Goal: Information Seeking & Learning: Learn about a topic

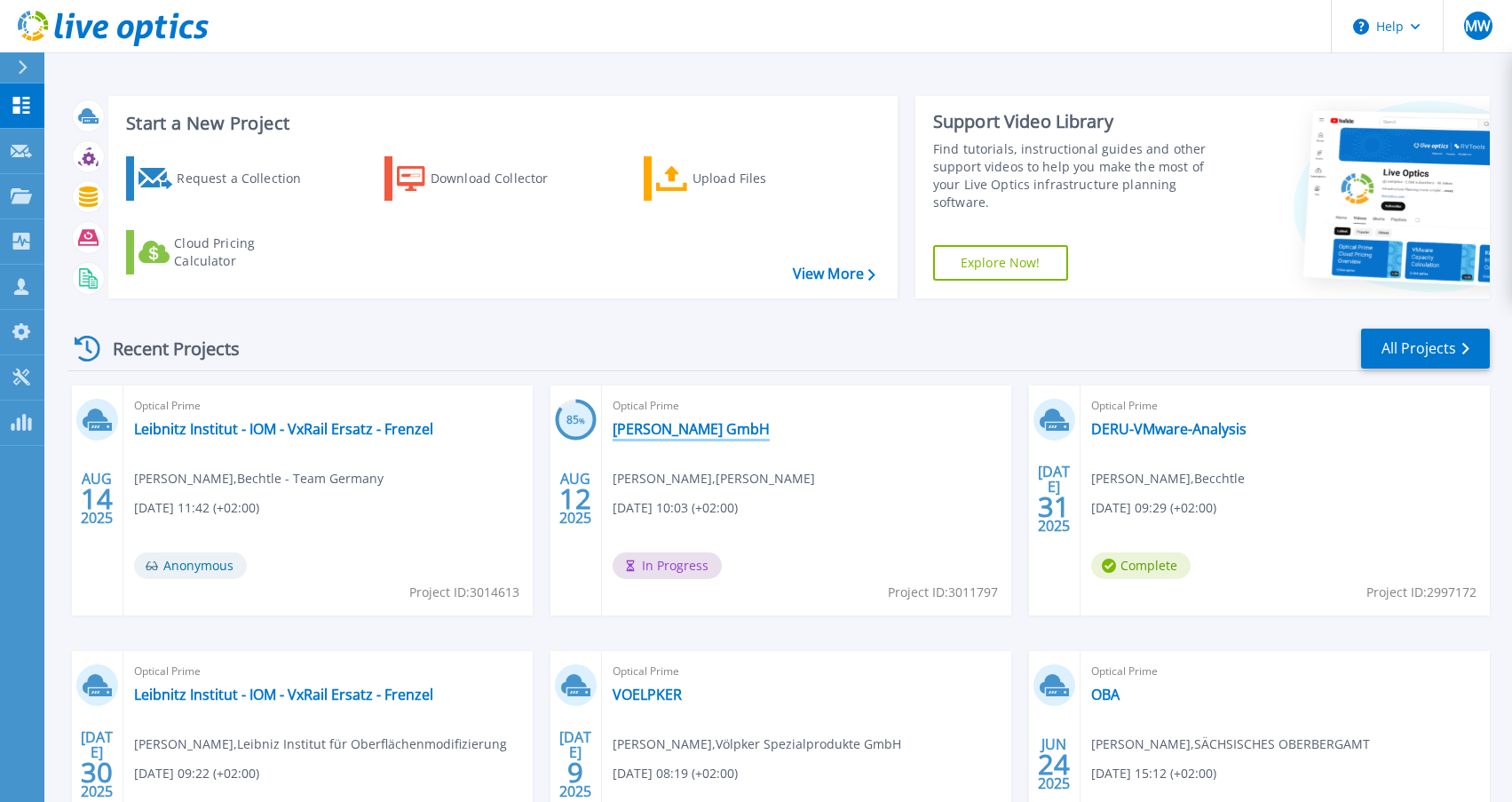
click at [715, 431] on link "[PERSON_NAME] GmbH" at bounding box center [691, 429] width 157 height 18
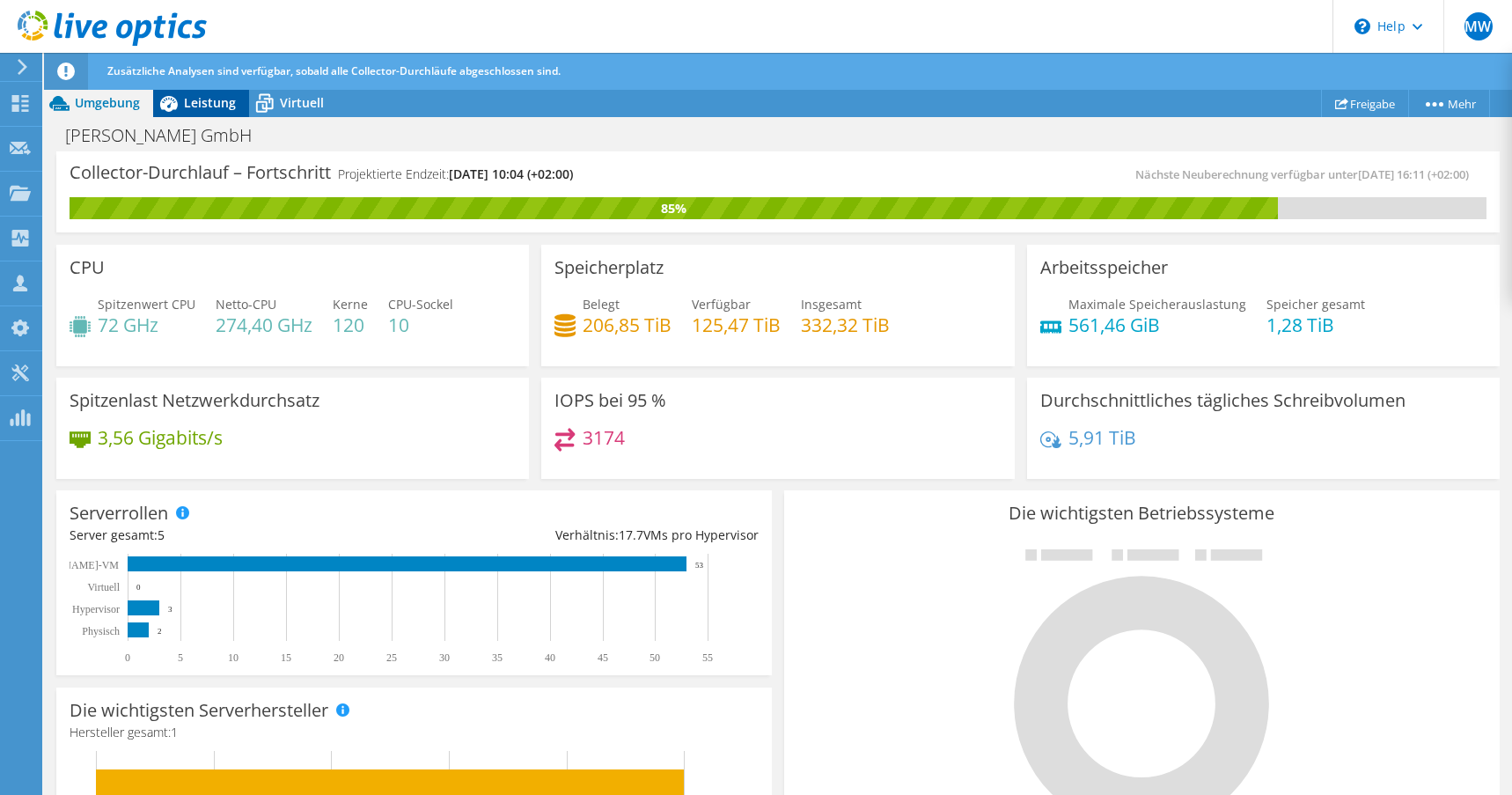
click at [205, 105] on span "Leistung" at bounding box center [210, 102] width 52 height 17
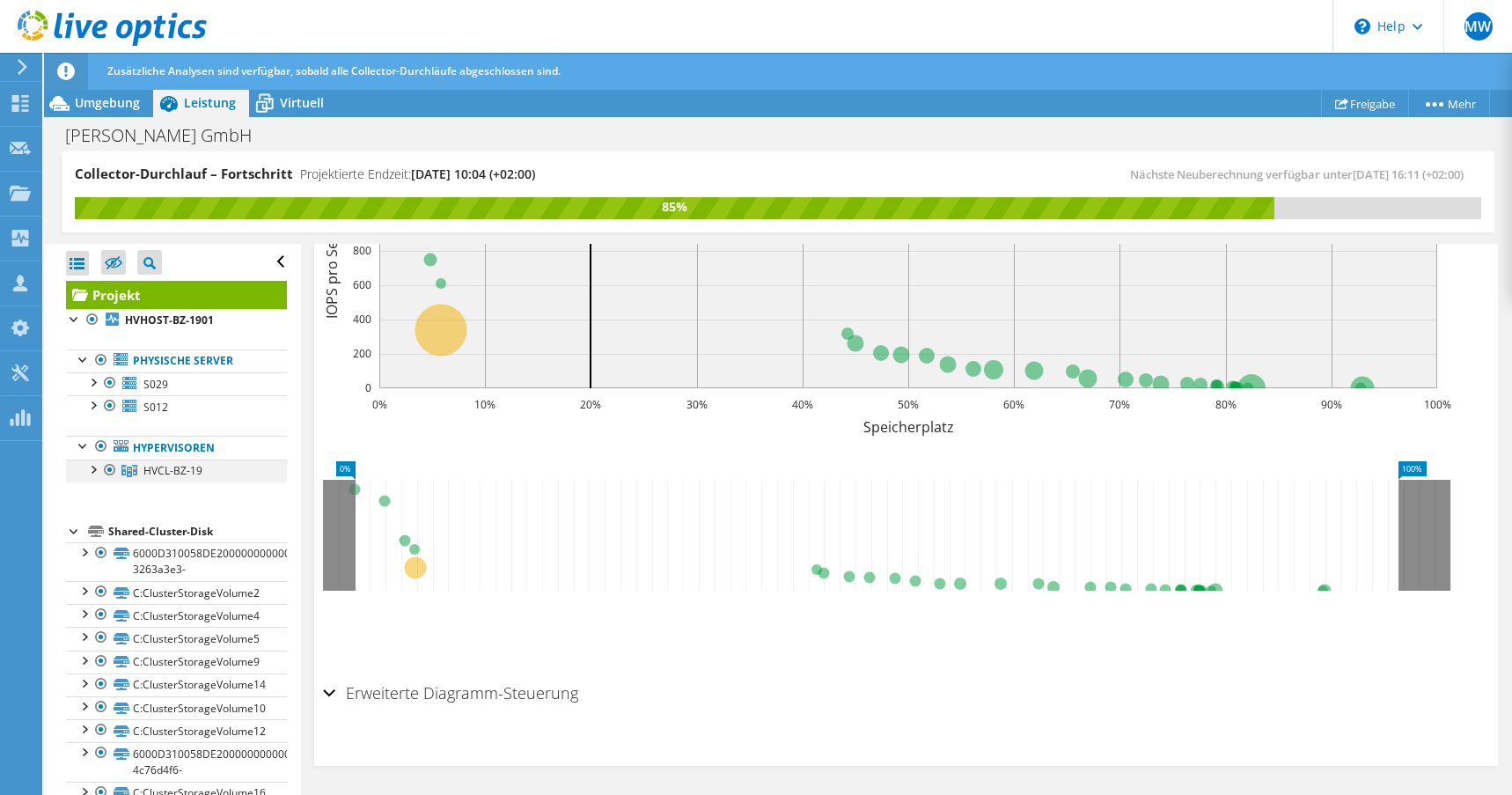
click at [94, 469] on div at bounding box center [93, 468] width 18 height 18
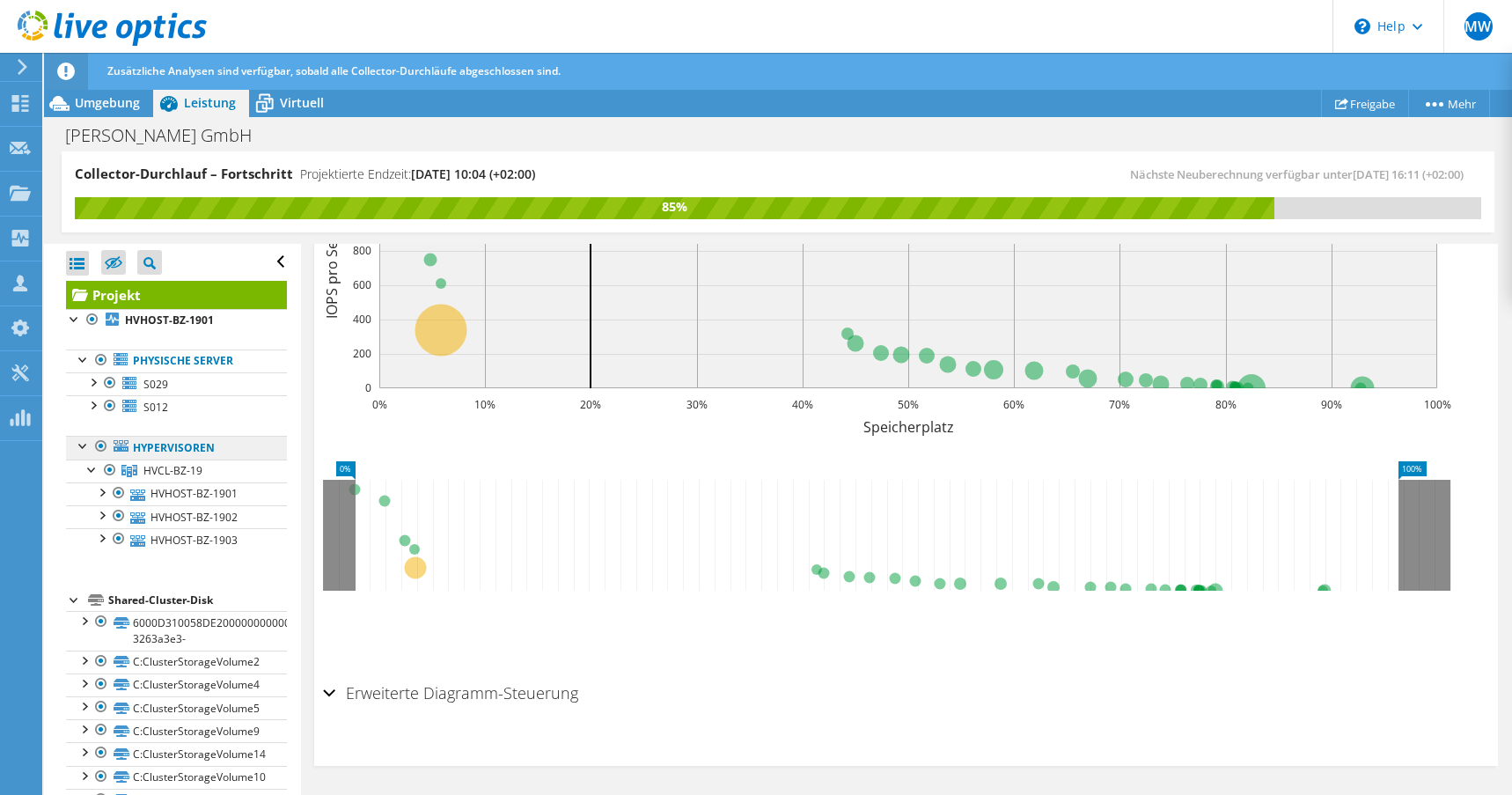
click at [169, 445] on link "Hypervisoren" at bounding box center [176, 446] width 221 height 23
click at [93, 318] on div at bounding box center [93, 319] width 18 height 21
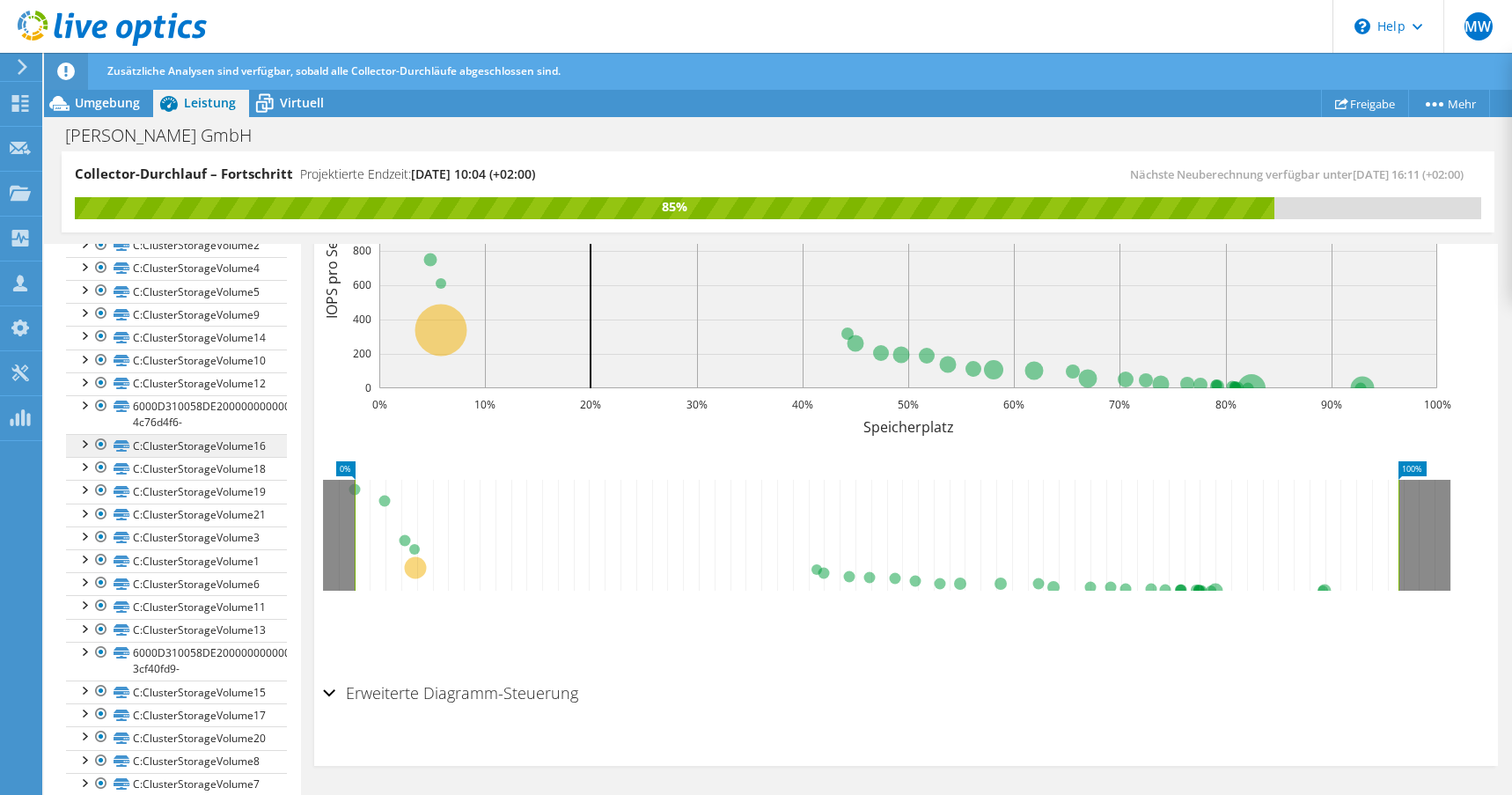
scroll to position [436, 0]
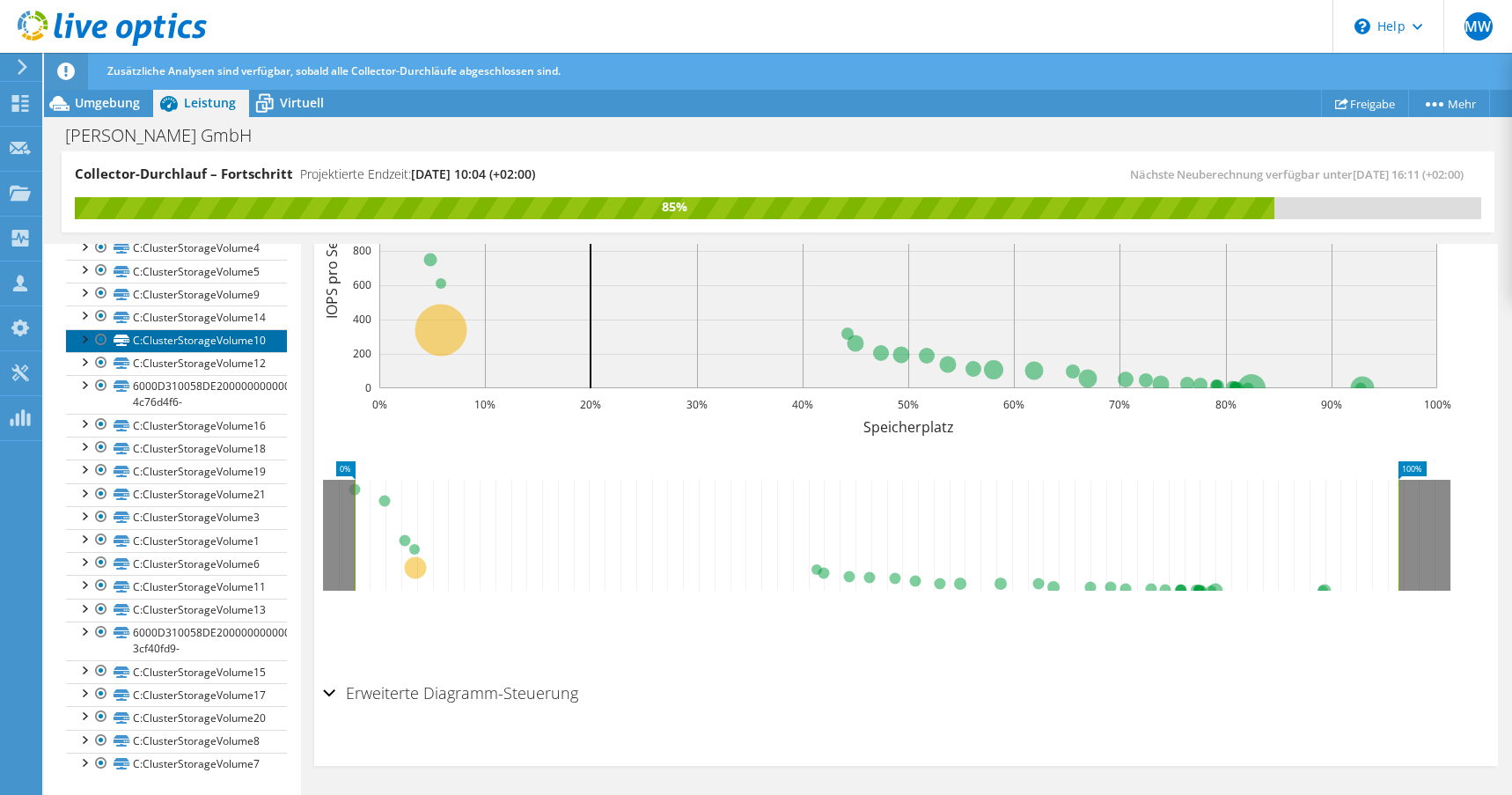
click at [249, 344] on link "C:ClusterStorageVolume10" at bounding box center [176, 340] width 221 height 23
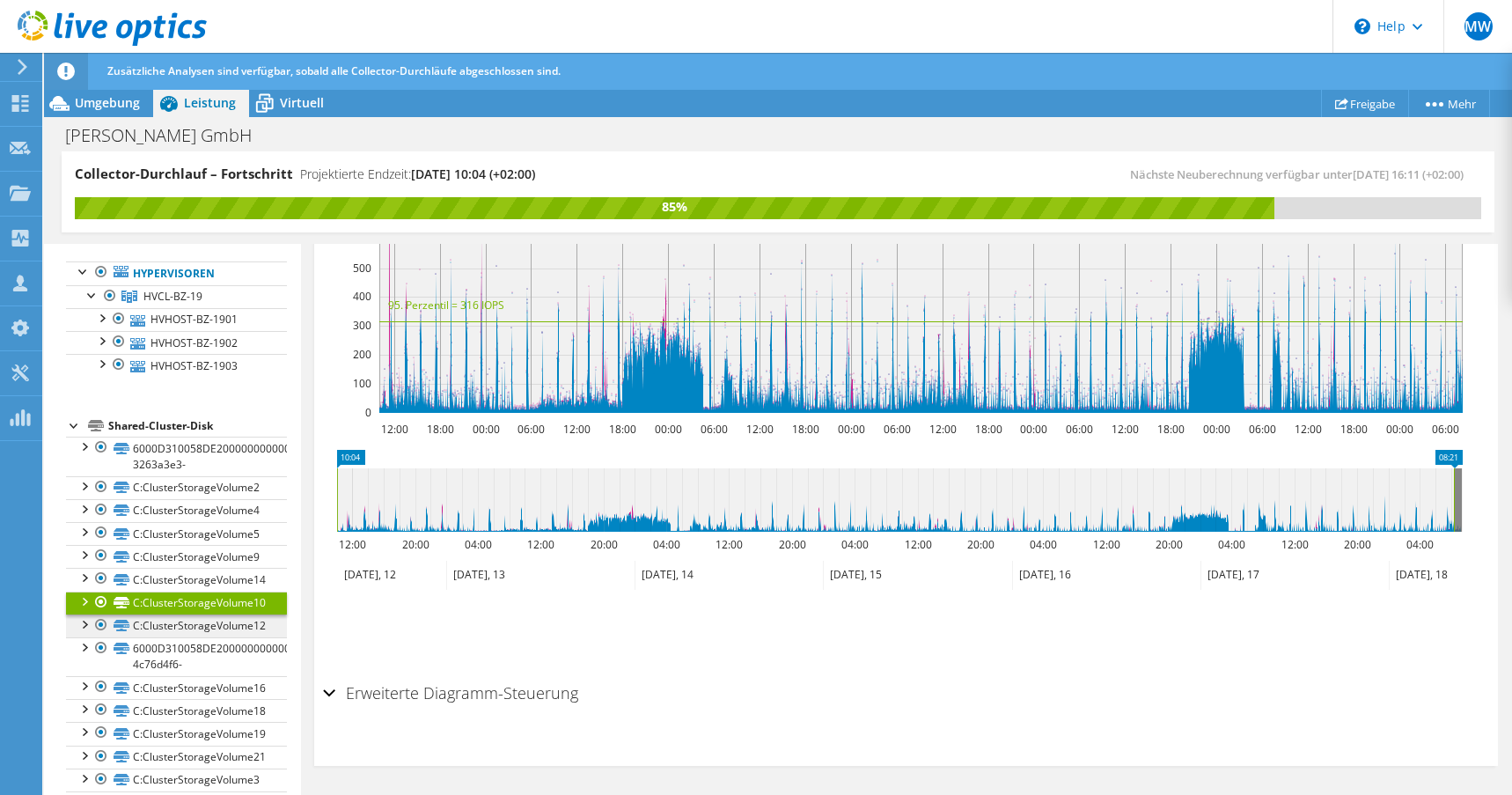
scroll to position [172, 0]
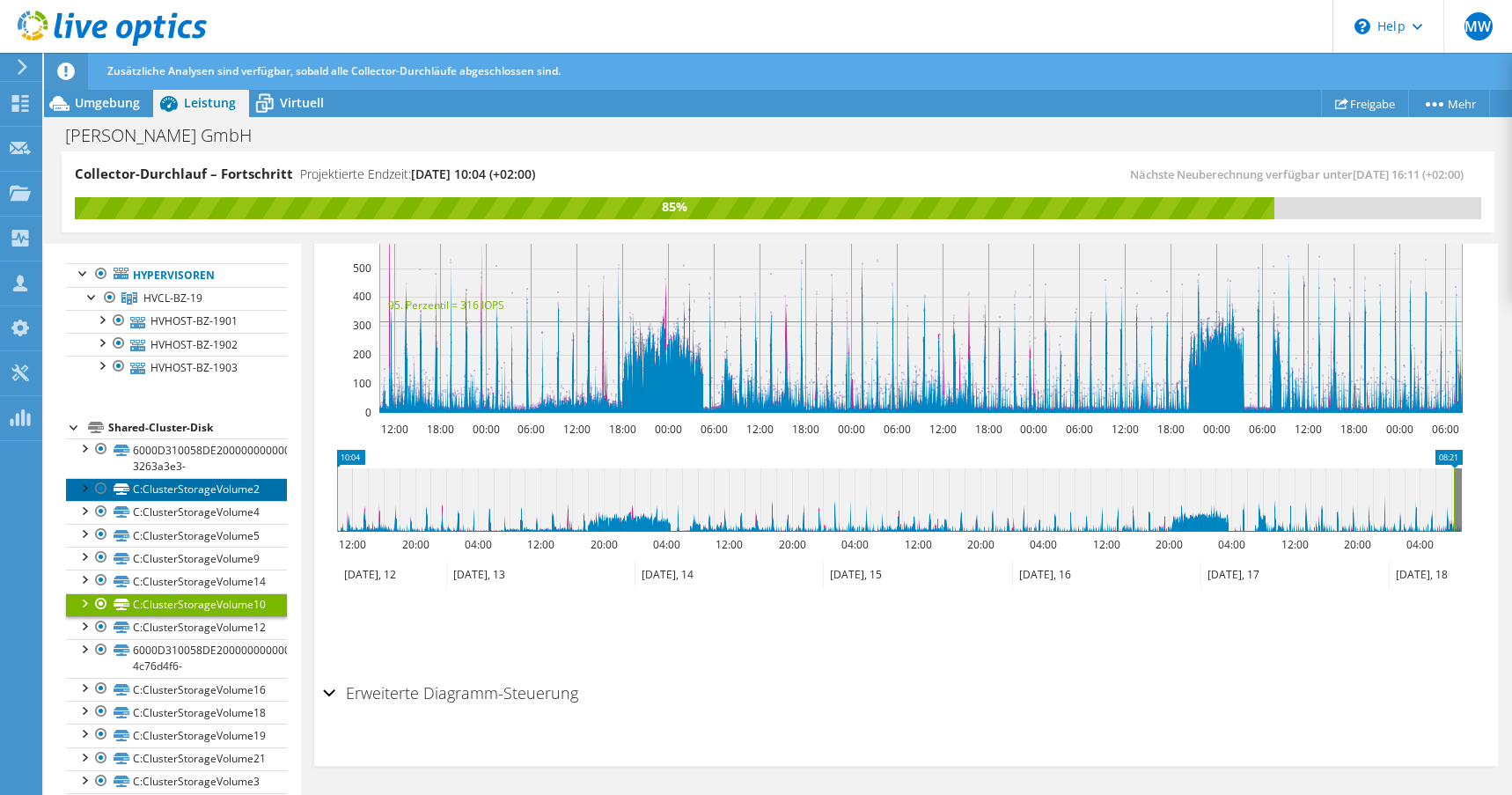
click at [190, 496] on link "C:ClusterStorageVolume2" at bounding box center [176, 489] width 221 height 23
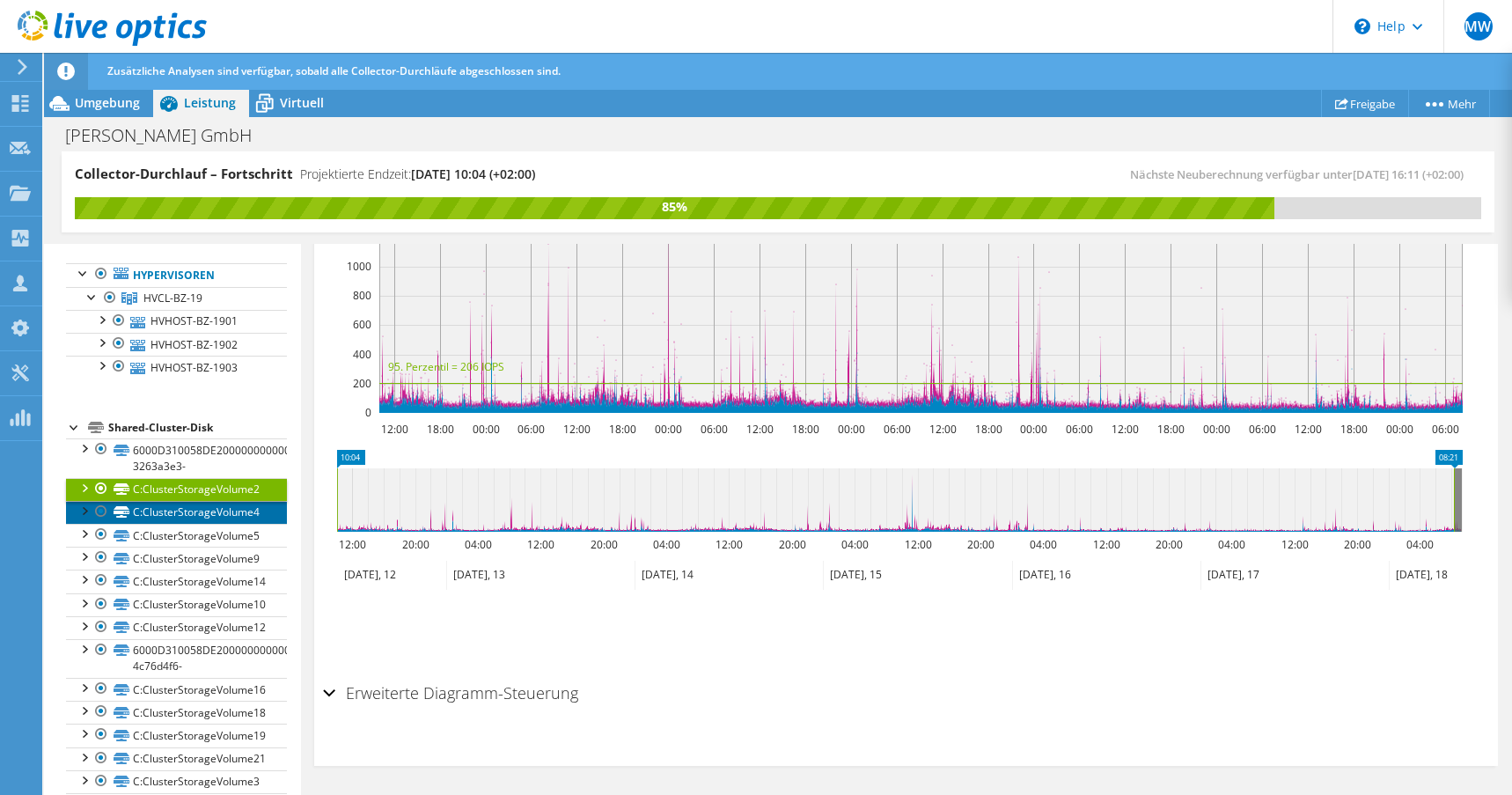
click at [199, 512] on link "C:ClusterStorageVolume4" at bounding box center [176, 511] width 221 height 23
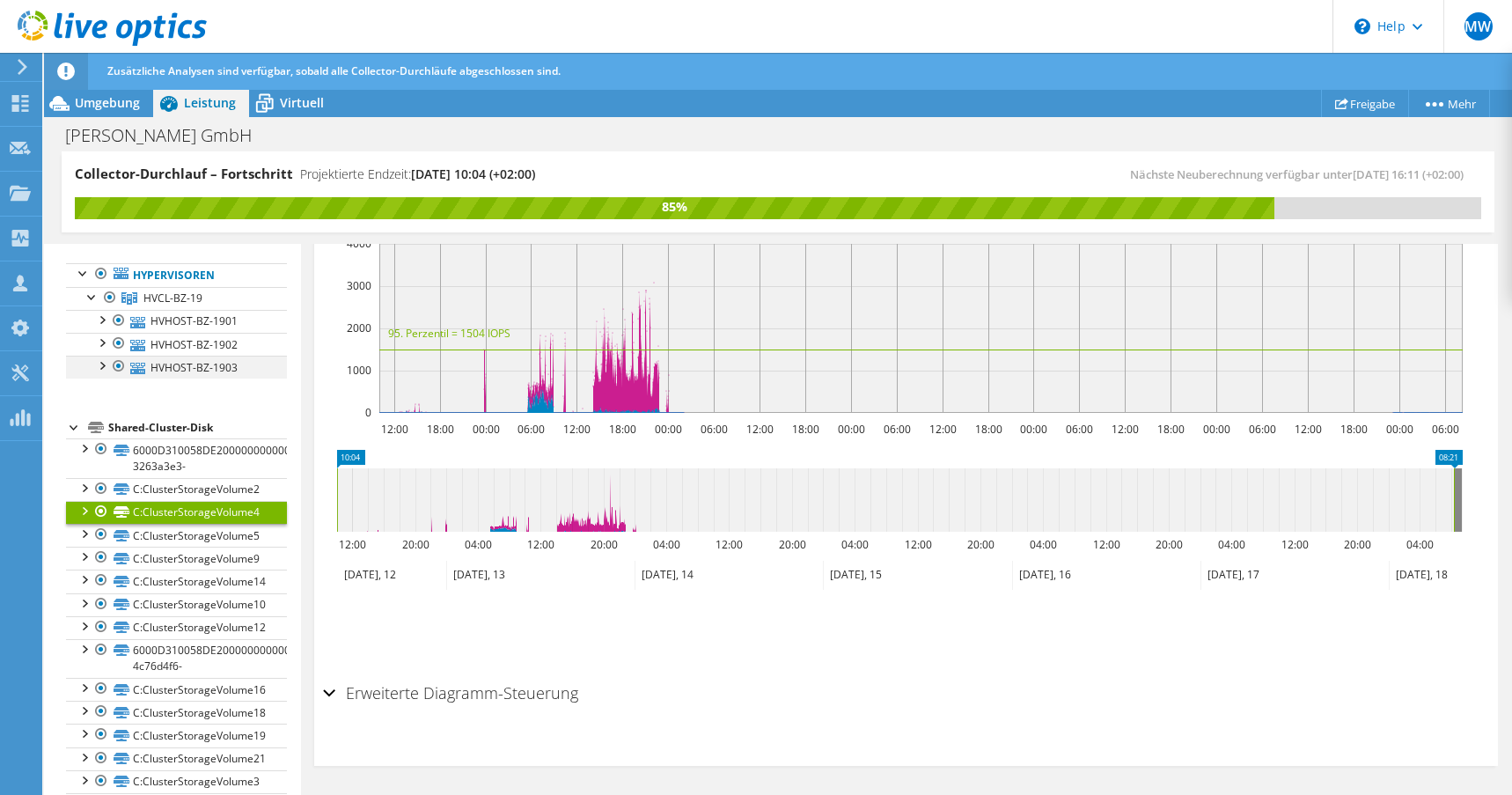
scroll to position [0, 0]
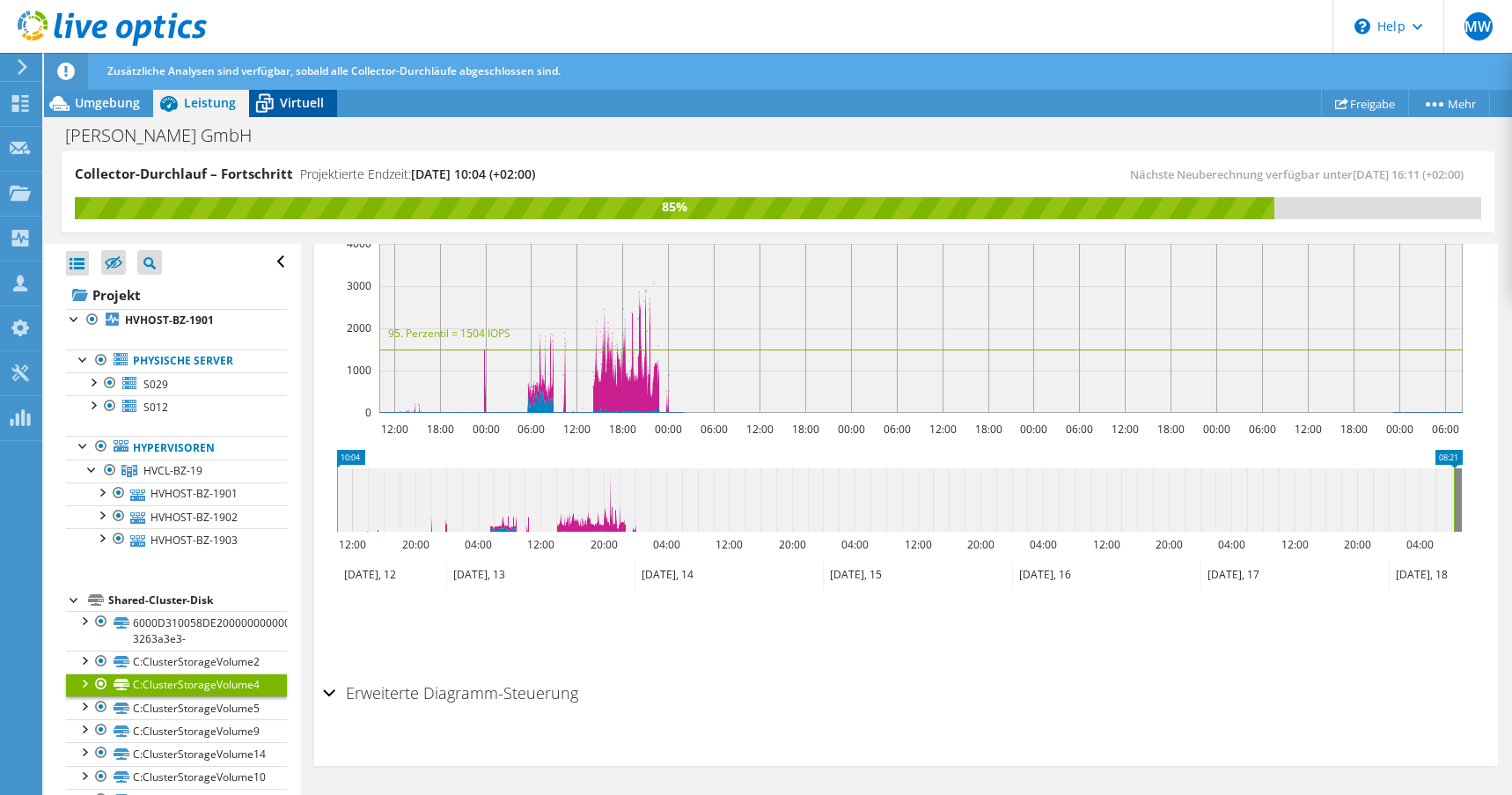
click at [300, 101] on span "Virtuell" at bounding box center [301, 102] width 44 height 17
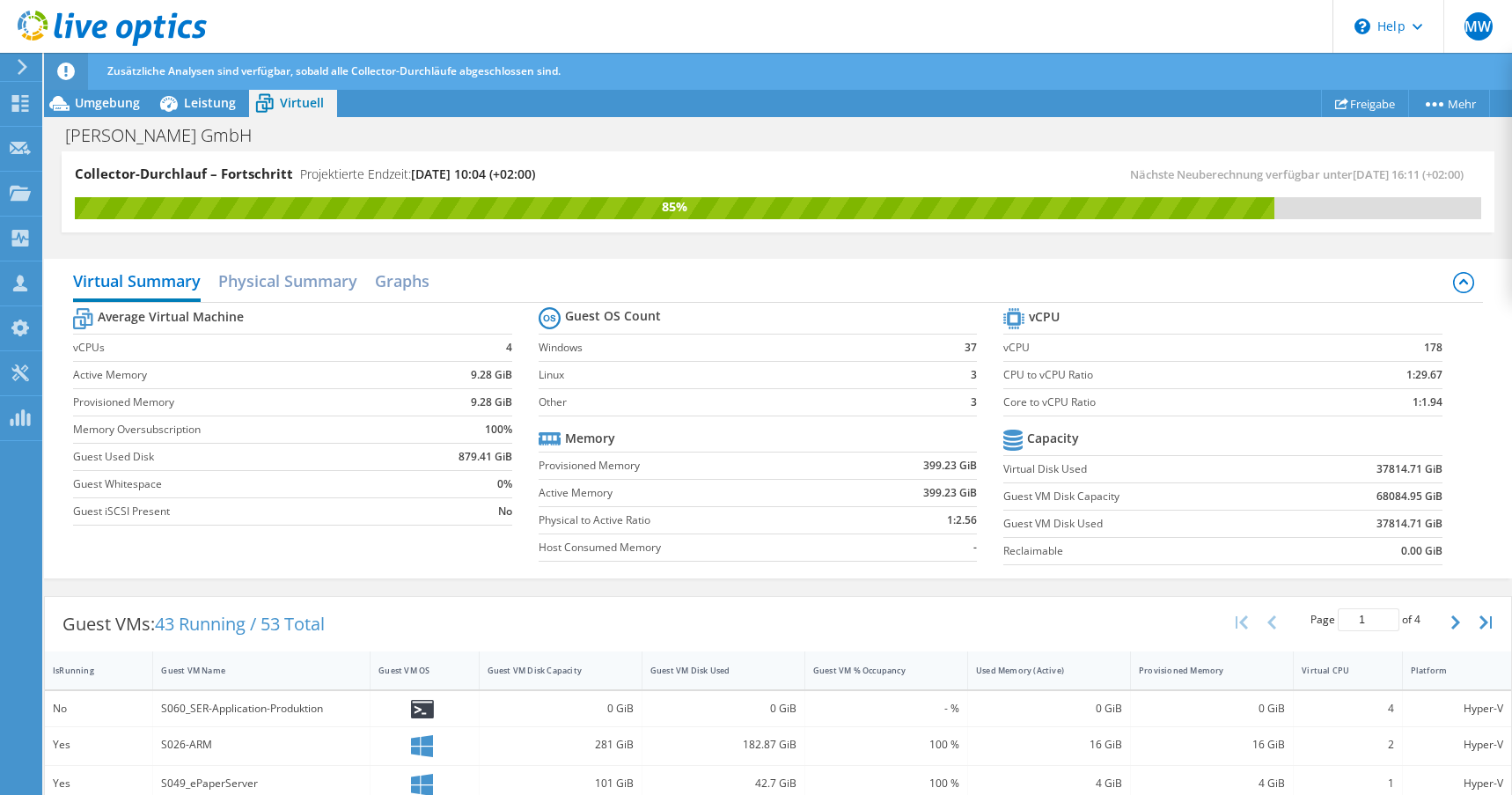
click at [65, 68] on icon at bounding box center [66, 71] width 18 height 18
click at [21, 68] on icon at bounding box center [22, 67] width 13 height 16
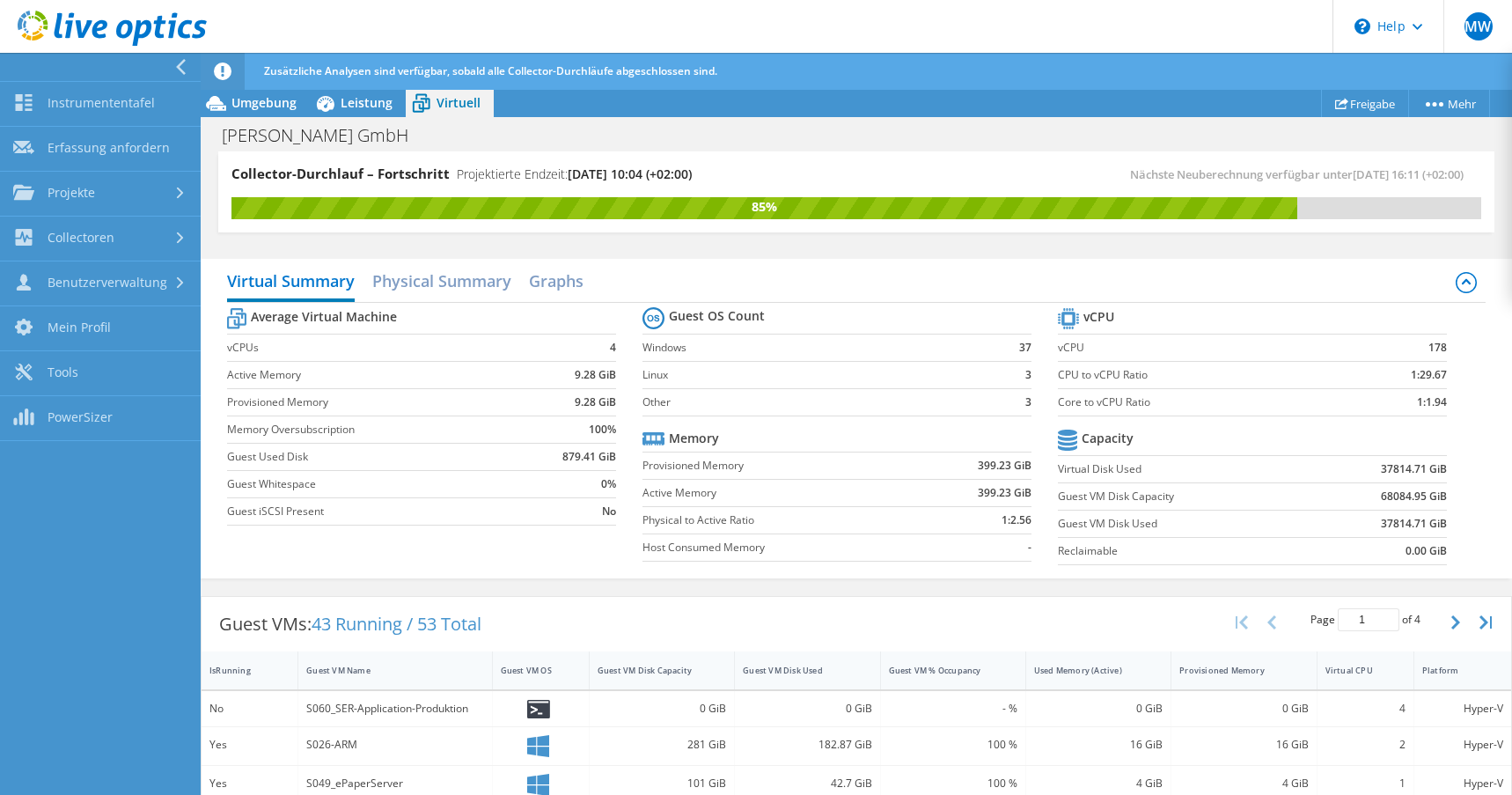
scroll to position [633, 0]
click at [45, 105] on link "Instrumententafel" at bounding box center [100, 104] width 201 height 45
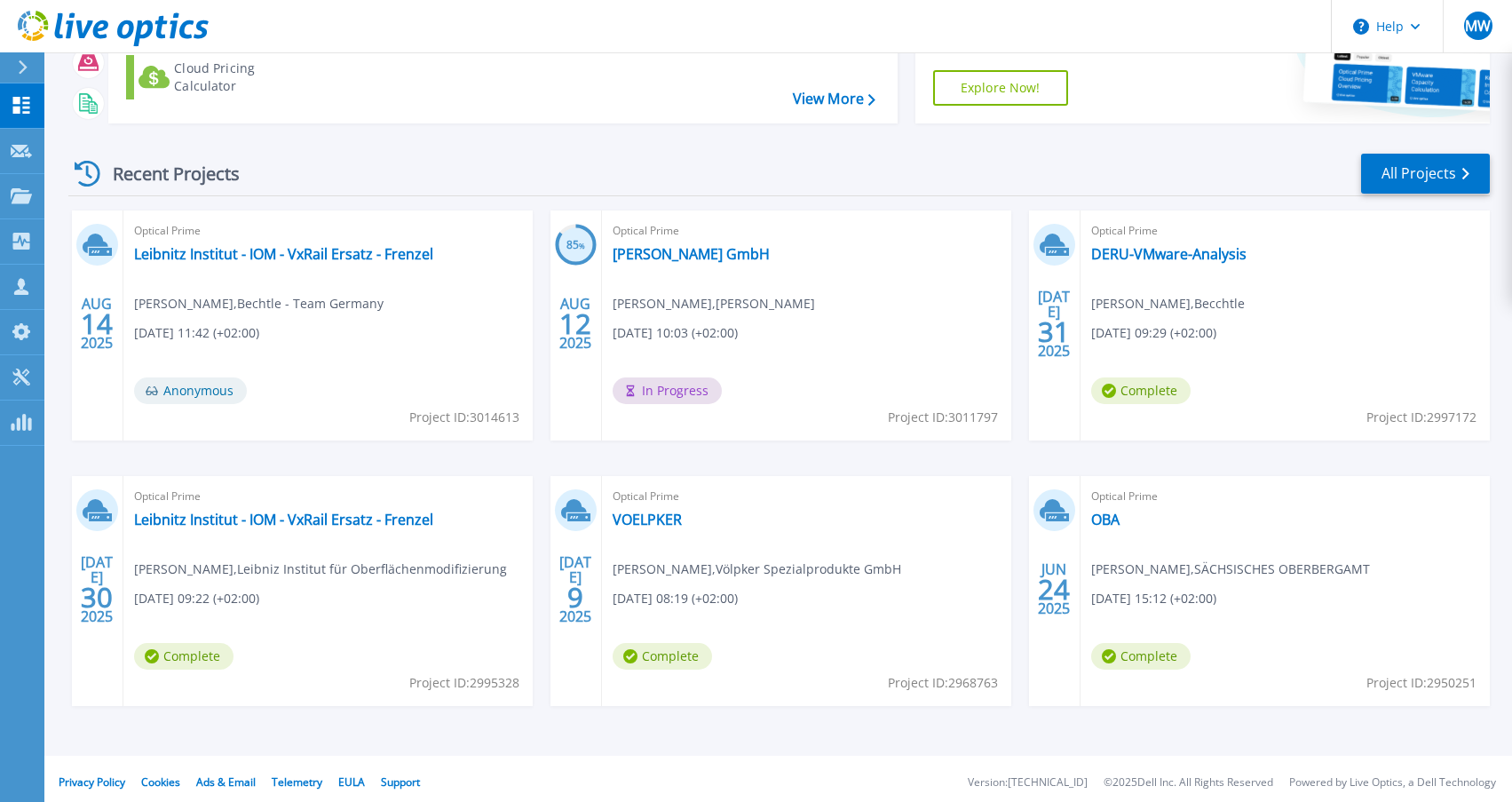
scroll to position [182, 0]
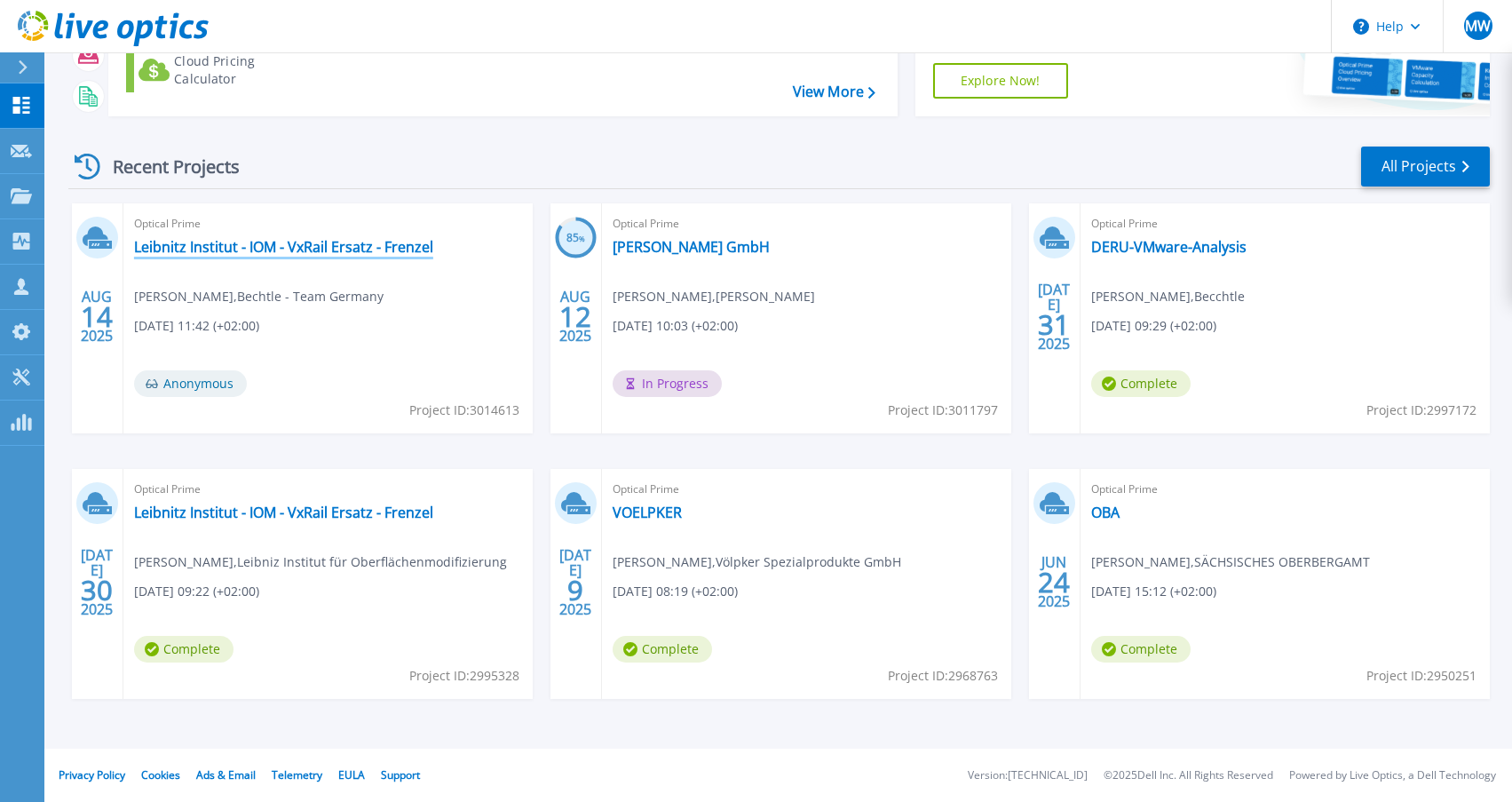
click at [260, 250] on link "Leibnitz Institut - IOM - VxRail Ersatz - Frenzel" at bounding box center [283, 246] width 299 height 18
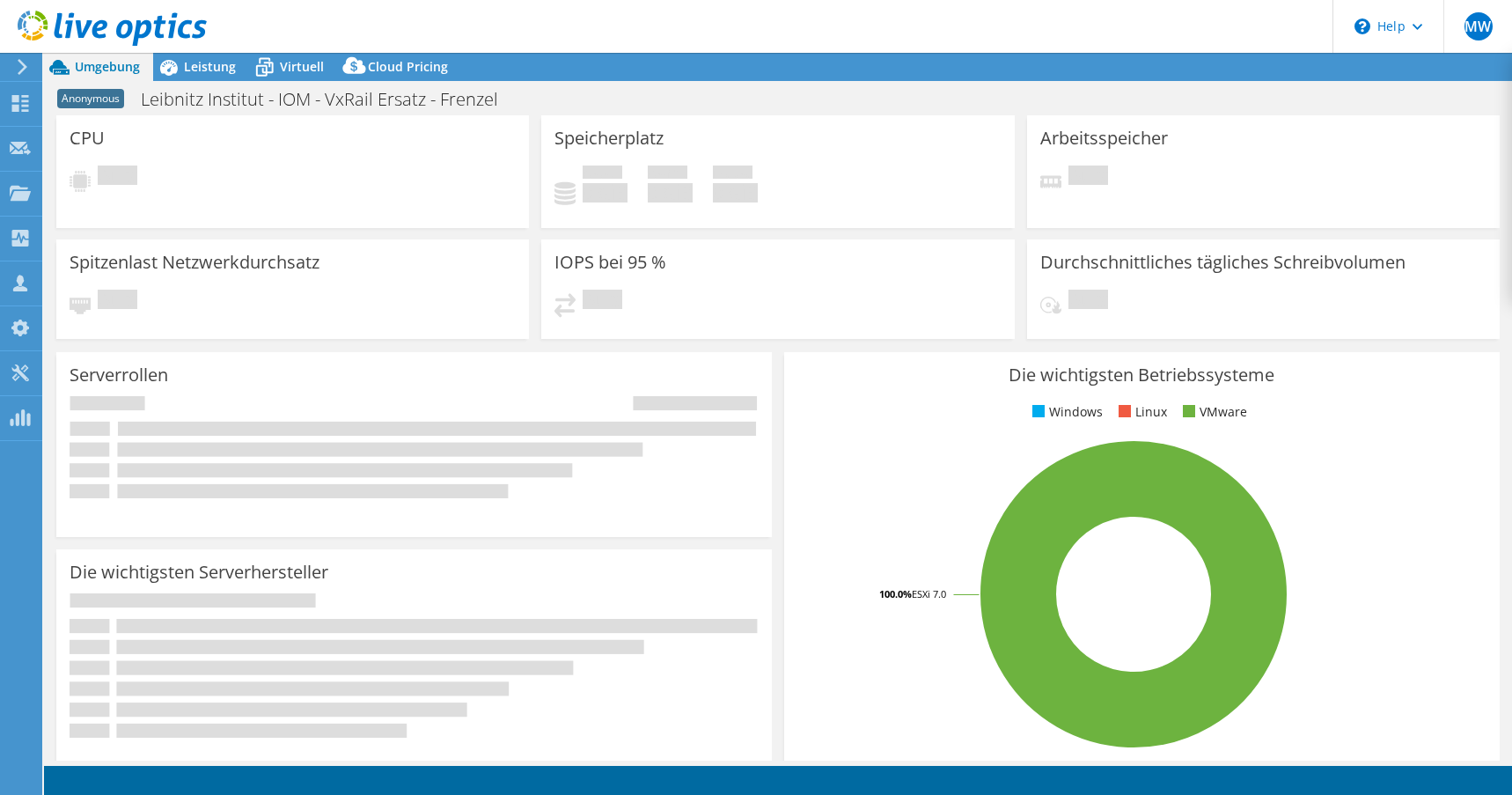
select select "USD"
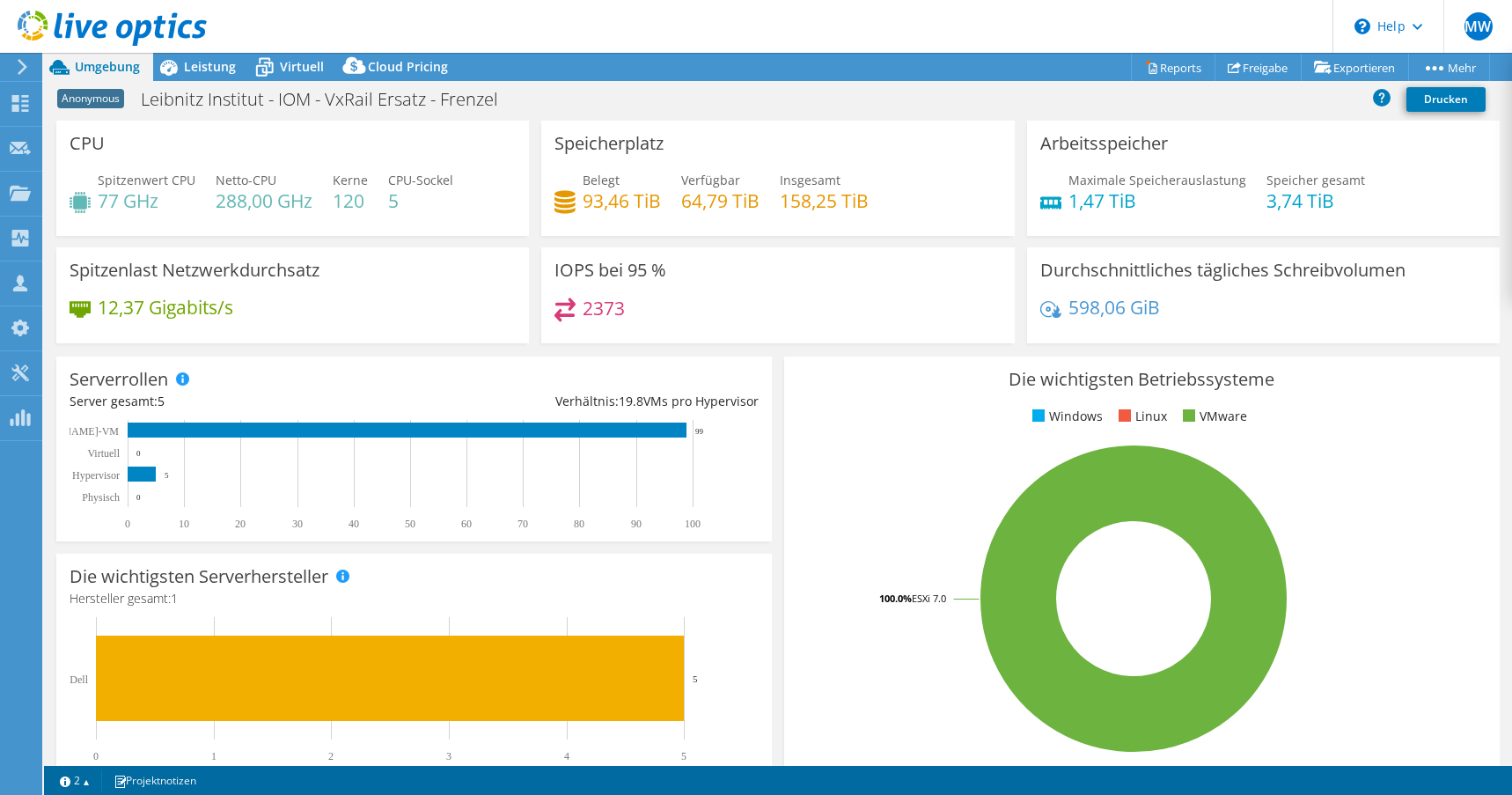
click at [20, 67] on icon at bounding box center [22, 67] width 13 height 16
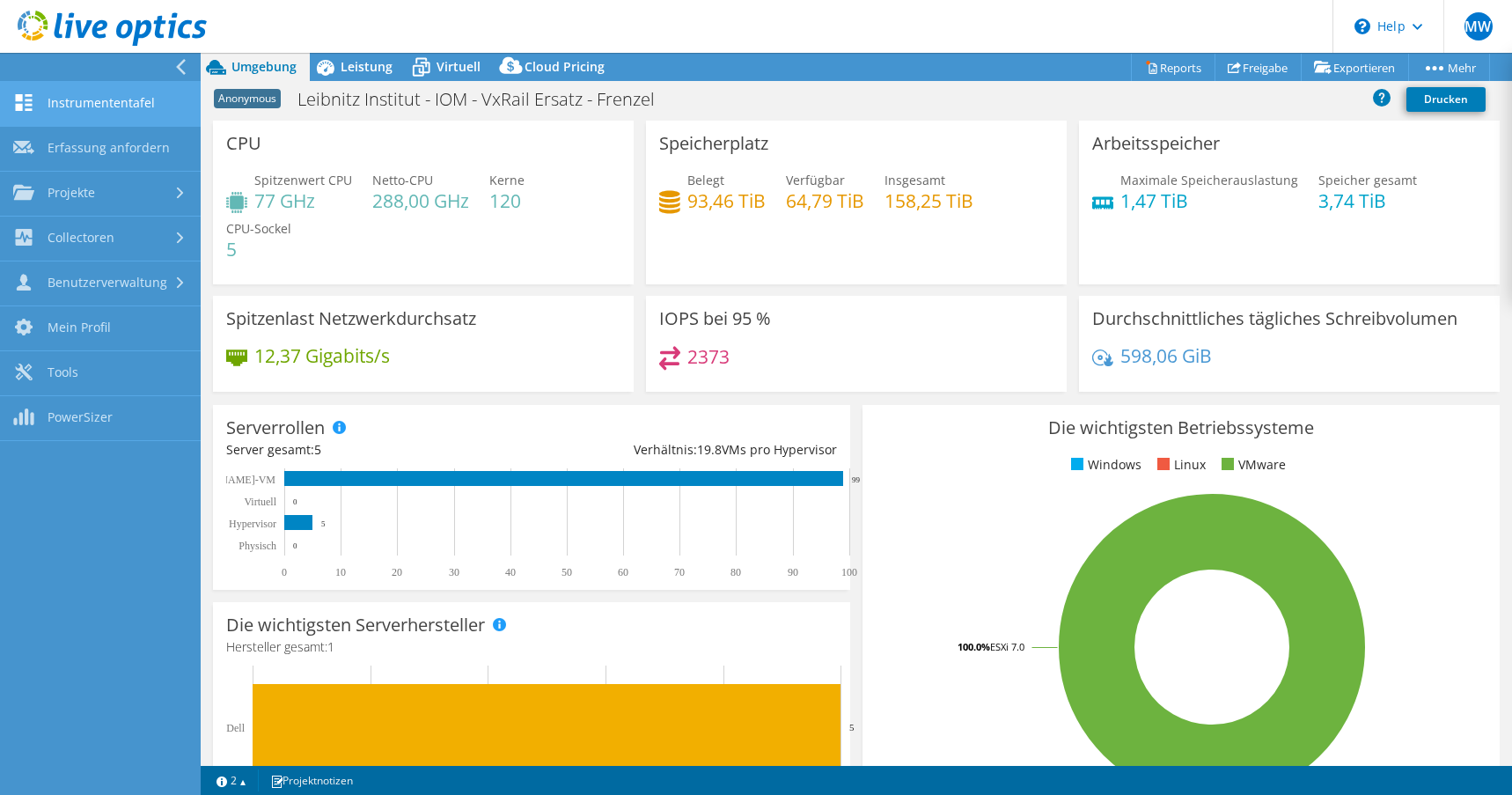
click at [68, 103] on link "Instrumententafel" at bounding box center [100, 104] width 201 height 45
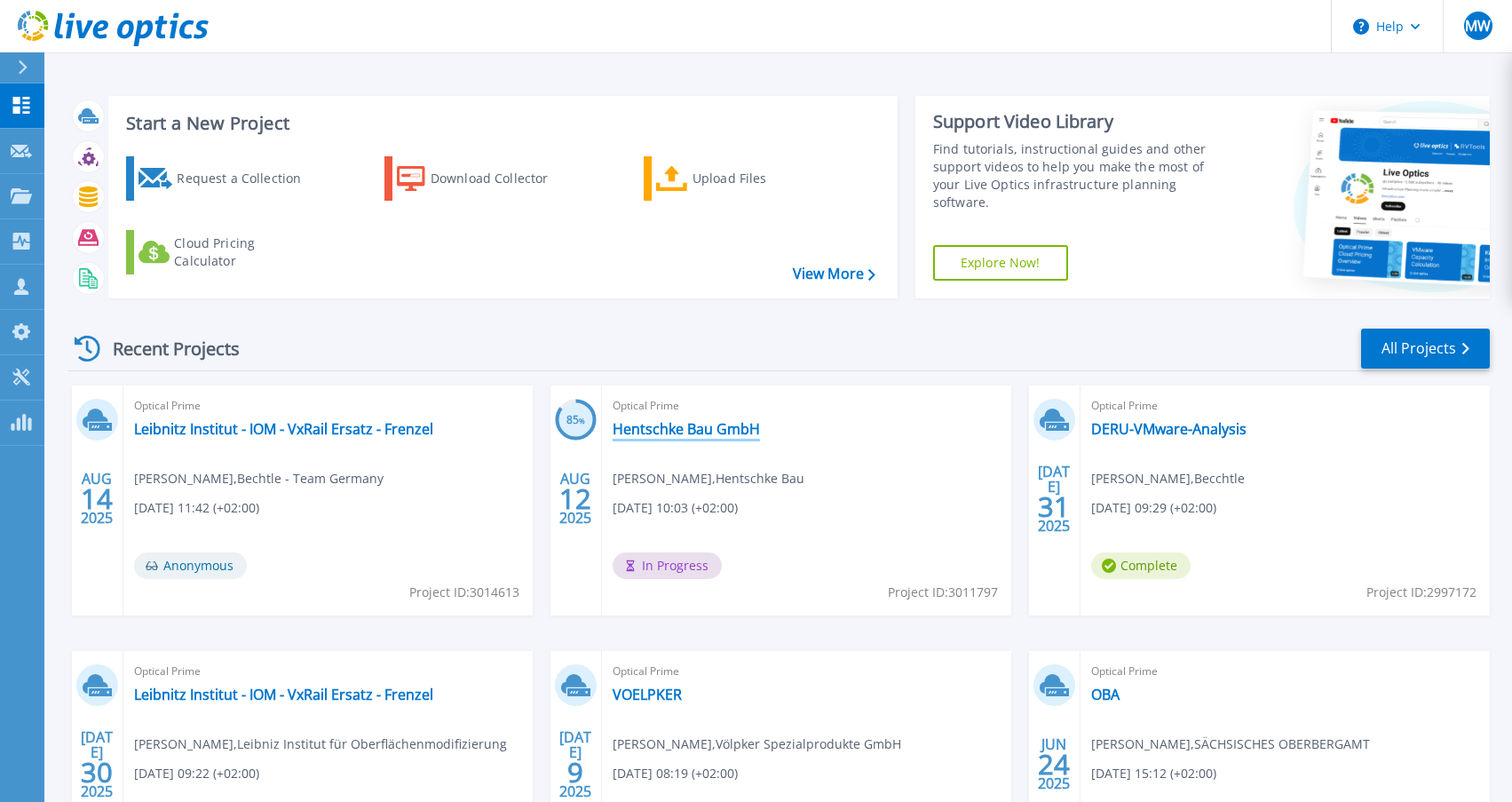
click at [685, 433] on link "Hentschke Bau GmbH" at bounding box center [686, 429] width 147 height 18
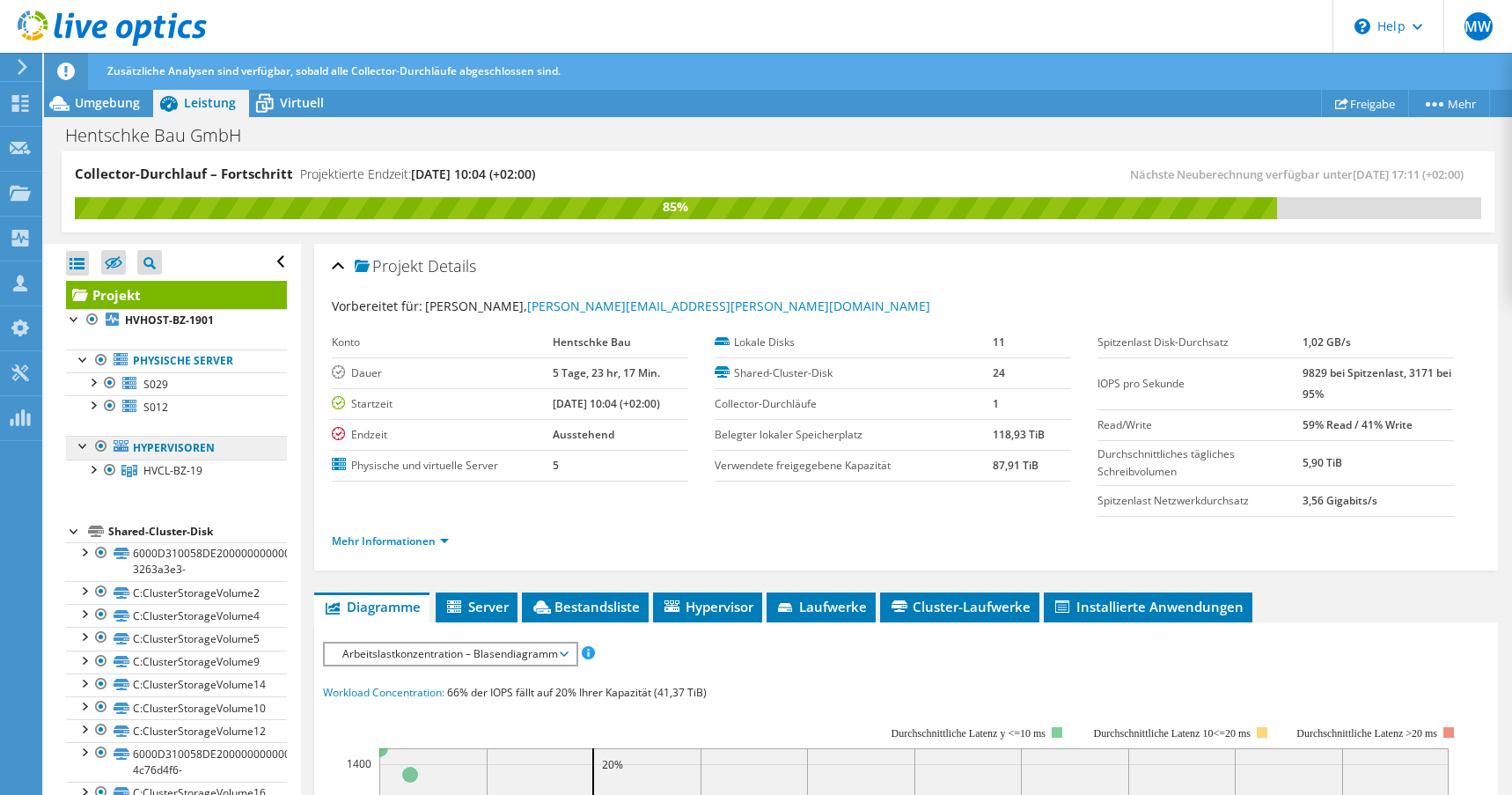
click at [157, 445] on link "Hypervisoren" at bounding box center [176, 446] width 221 height 23
click at [151, 451] on link "Hypervisoren" at bounding box center [176, 446] width 221 height 23
click at [149, 451] on link "Hypervisoren" at bounding box center [176, 446] width 221 height 23
click at [90, 318] on div at bounding box center [93, 319] width 18 height 21
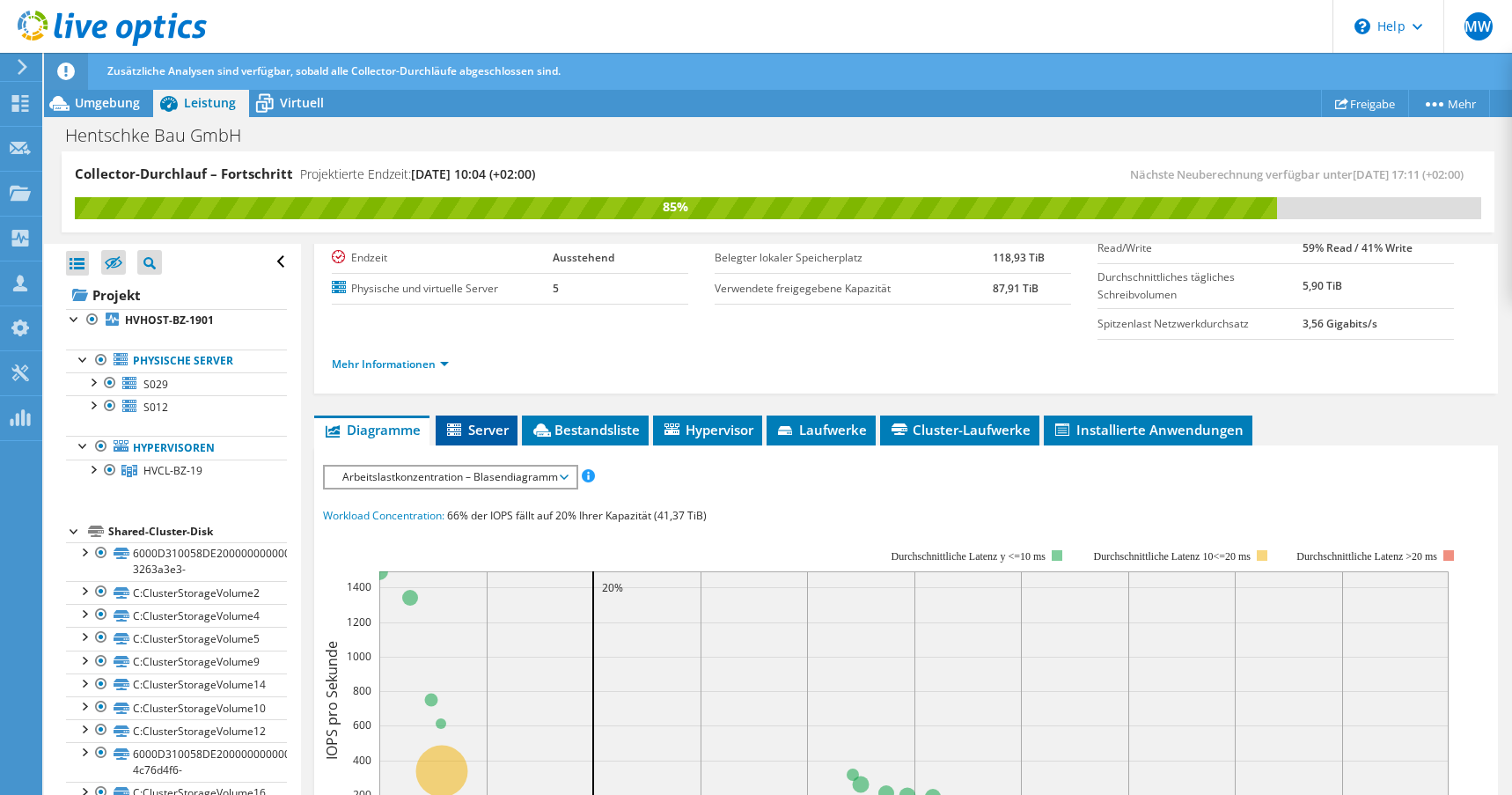
scroll to position [176, 0]
click at [496, 479] on span "Arbeitslastkonzentration – Blasendiagramm" at bounding box center [450, 478] width 233 height 21
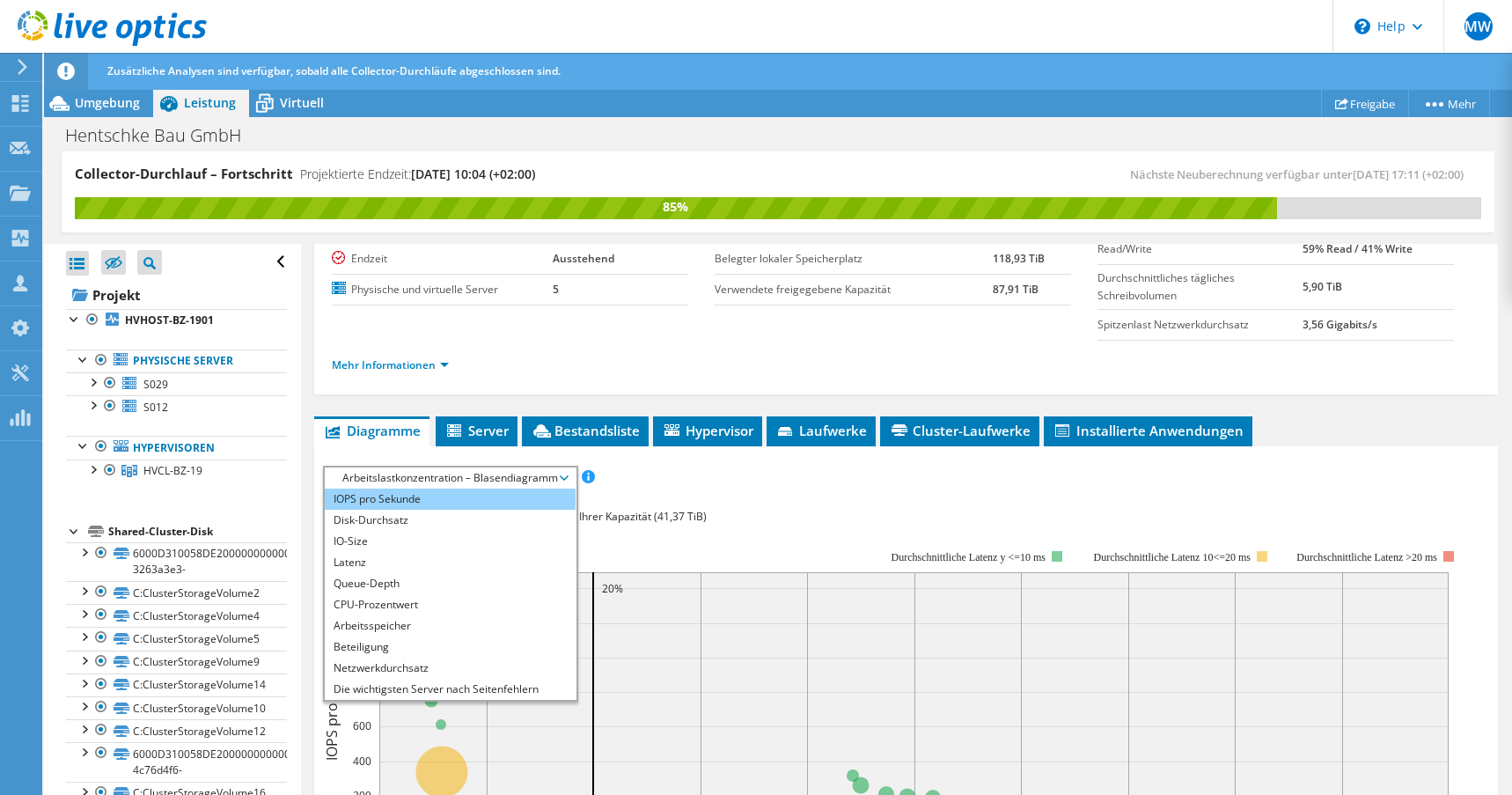
click at [442, 497] on li "IOPS pro Sekunde" at bounding box center [450, 498] width 251 height 21
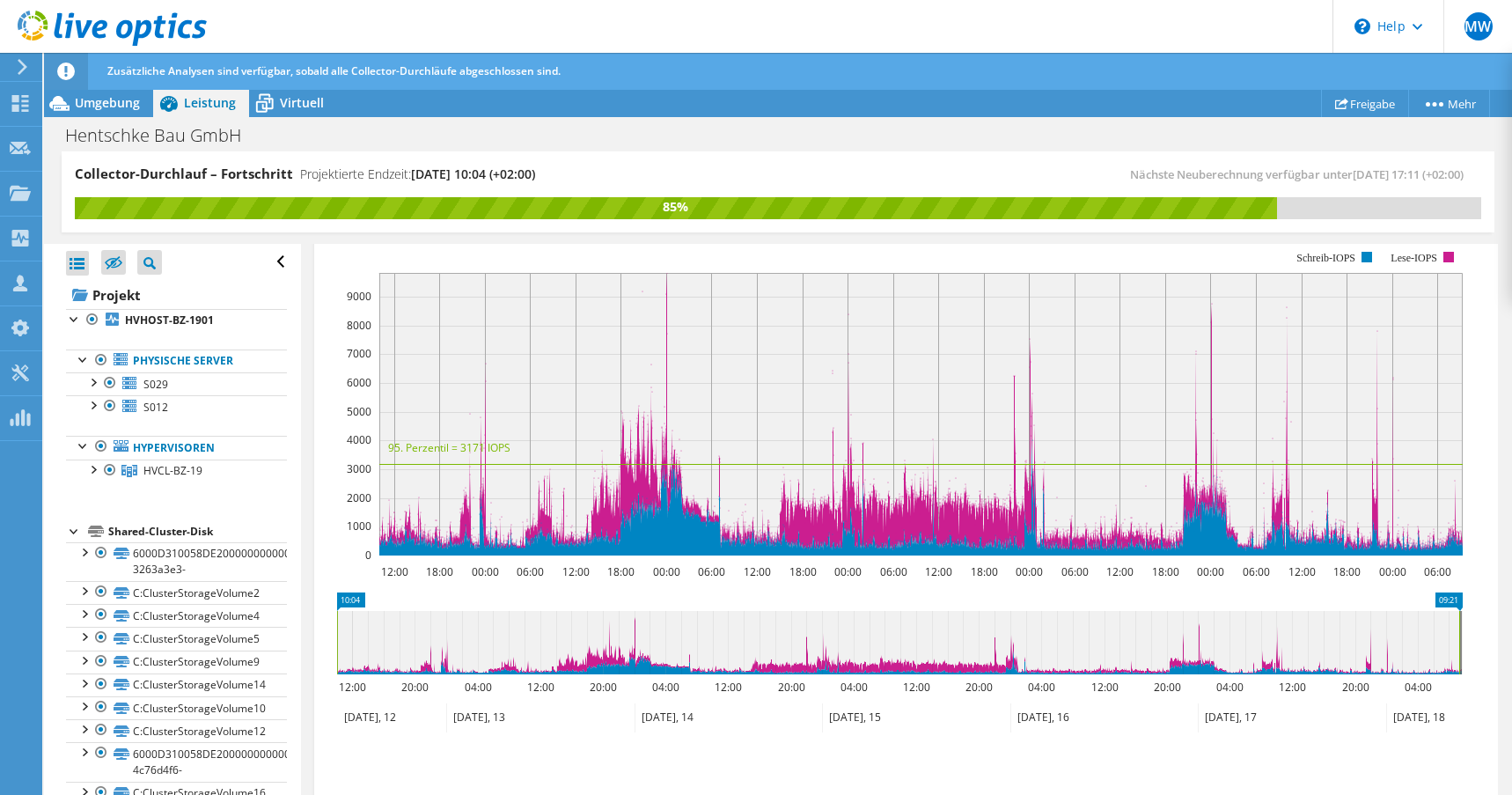
scroll to position [440, 0]
